Goal: Use online tool/utility: Utilize a website feature to perform a specific function

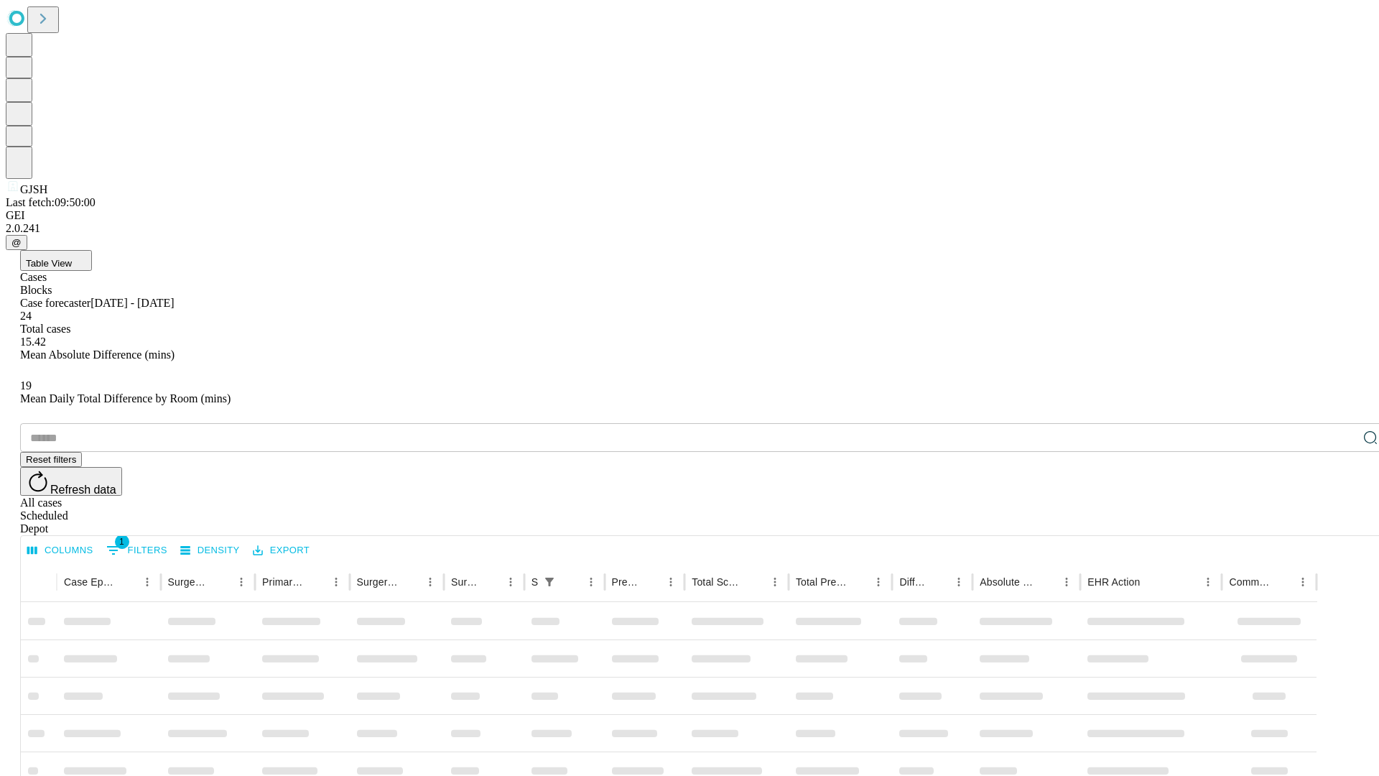
click at [72, 258] on span "Table View" at bounding box center [49, 263] width 46 height 11
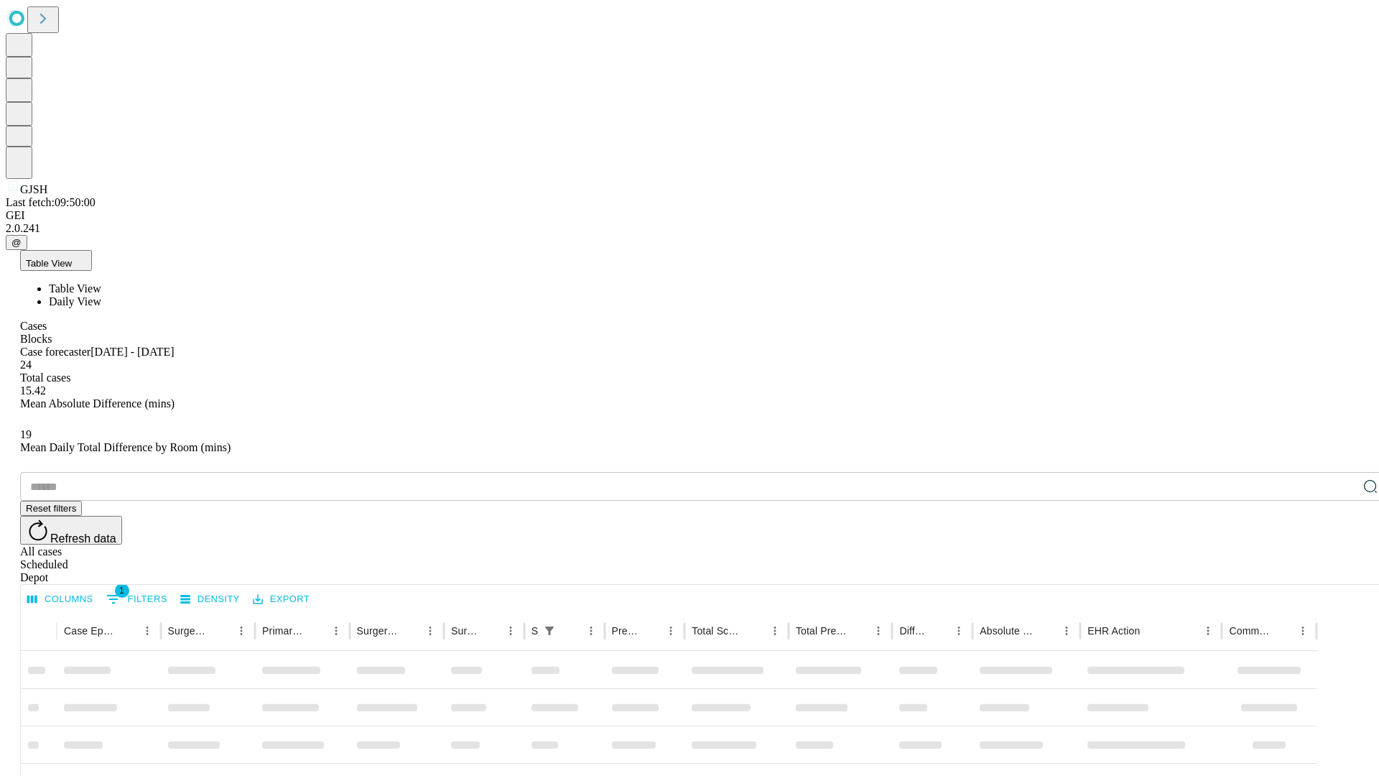
click at [101, 295] on span "Daily View" at bounding box center [75, 301] width 52 height 12
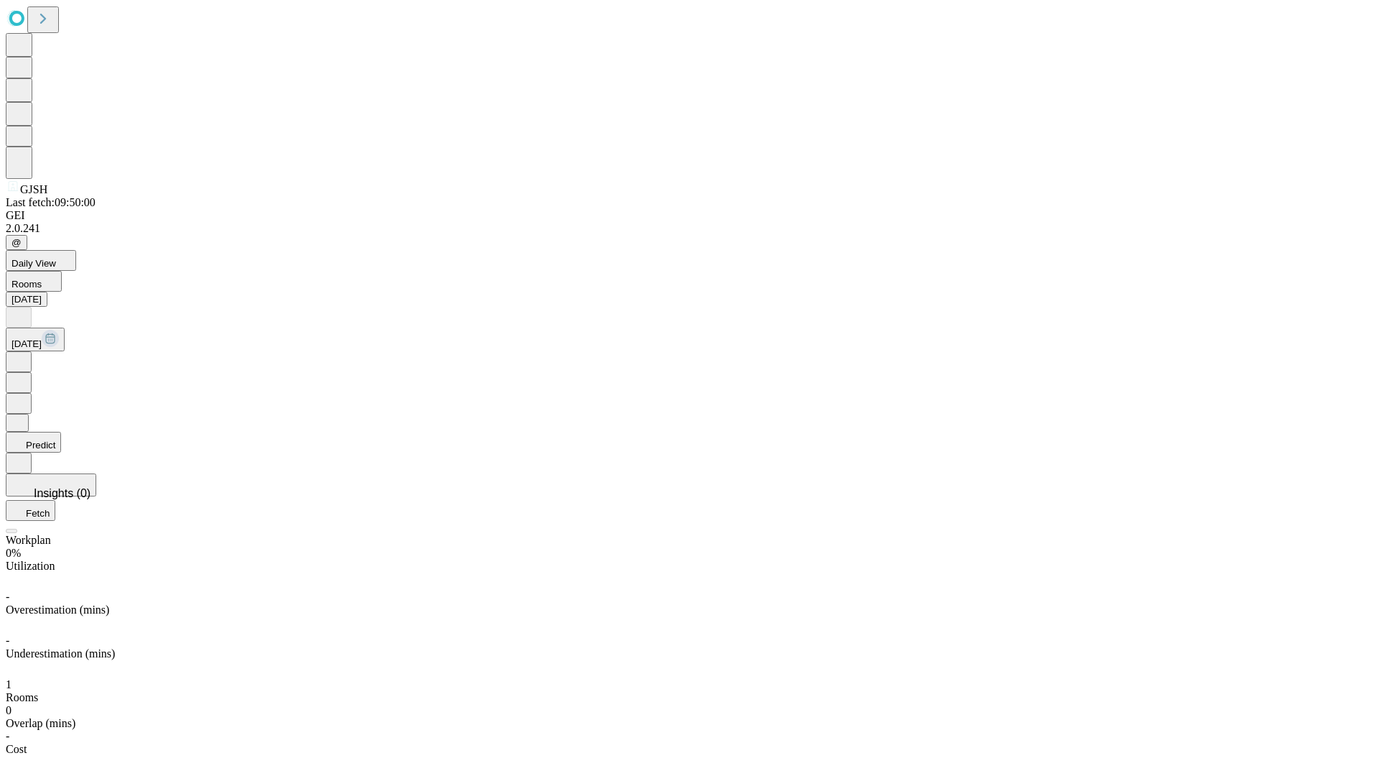
click at [61, 432] on button "Predict" at bounding box center [33, 442] width 55 height 21
